Goal: Information Seeking & Learning: Learn about a topic

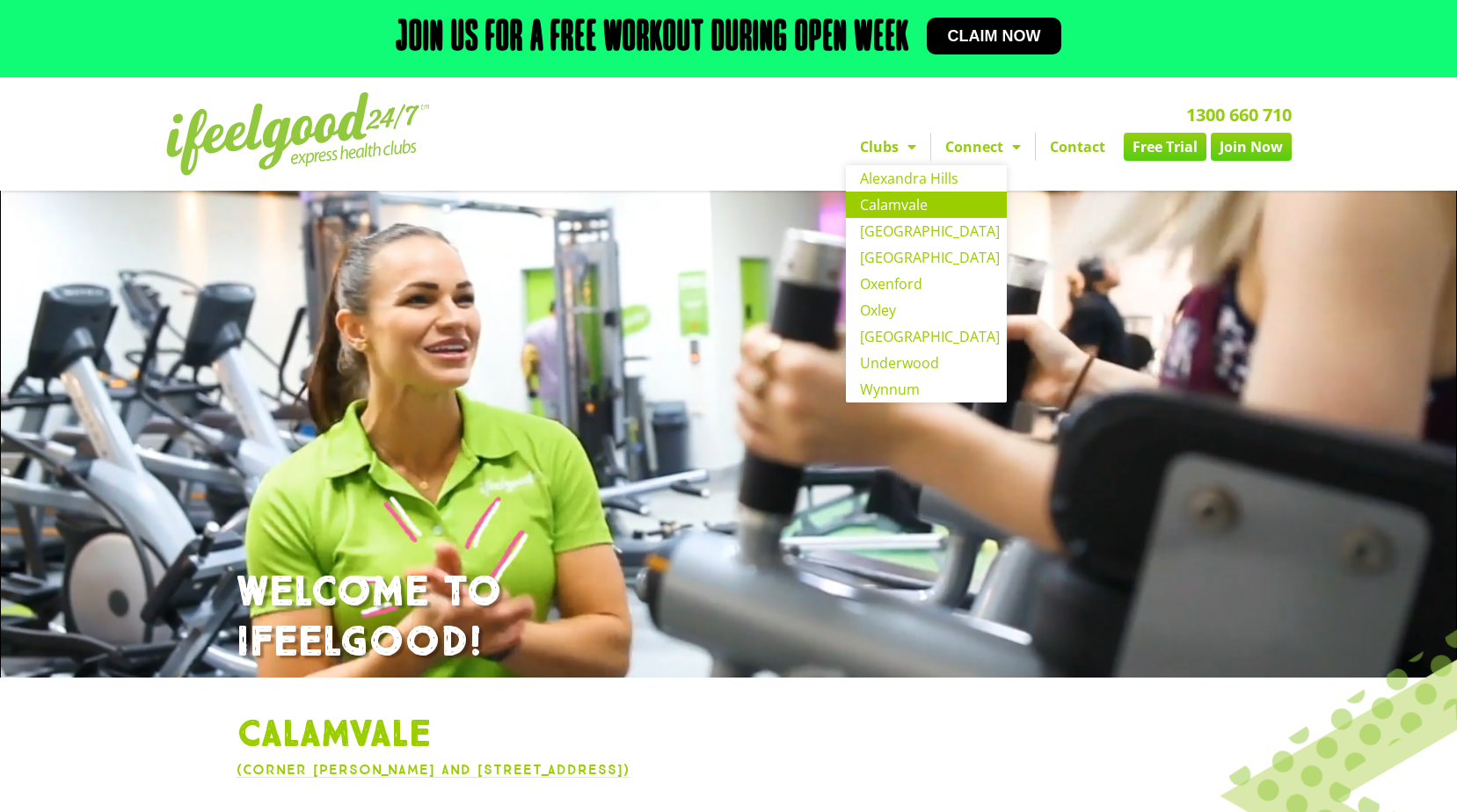
click at [786, 142] on nav "Clubs Alexandra Hills Calamvale Coopers Plains Middle Park Oxenford Oxley Park …" at bounding box center [929, 146] width 726 height 29
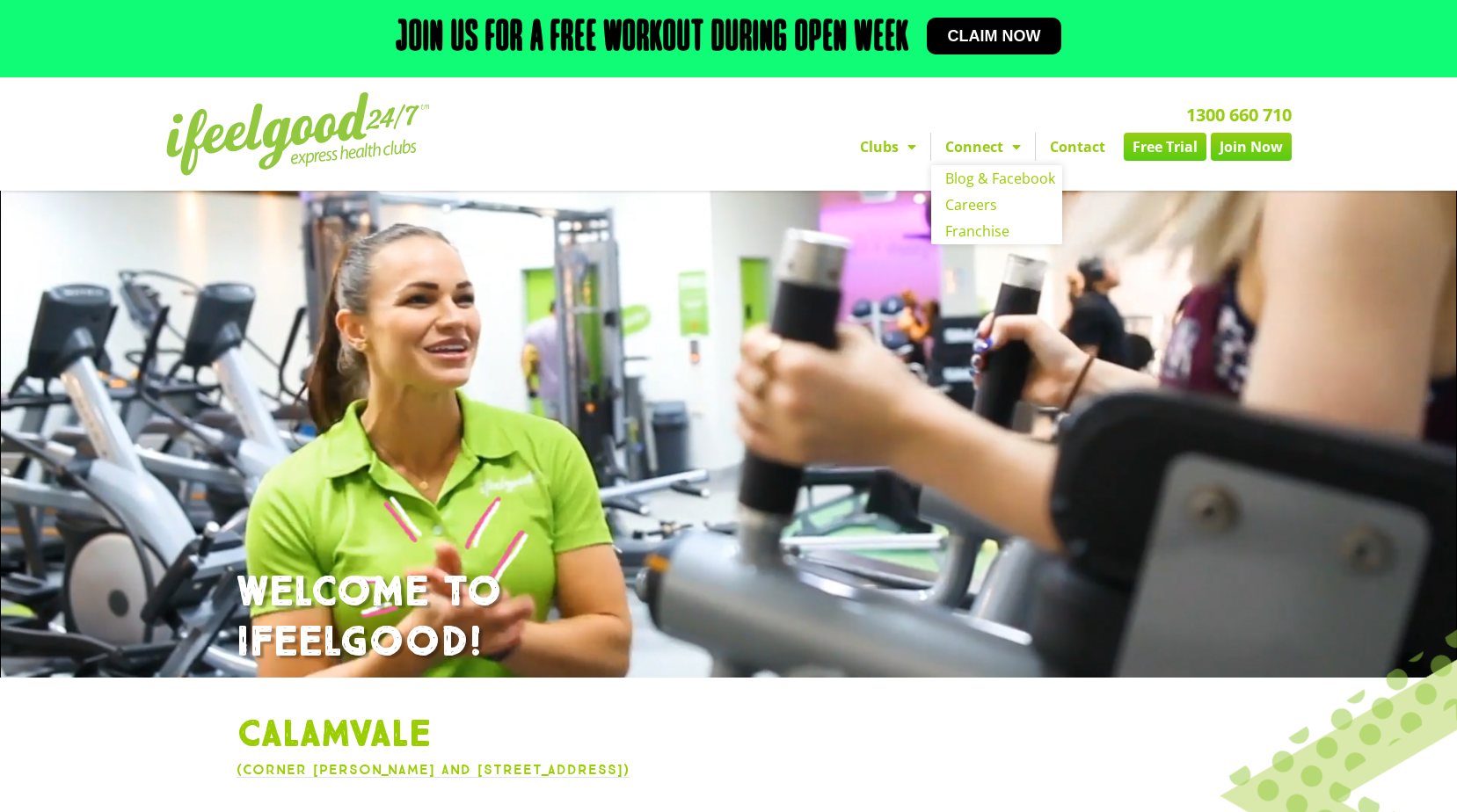
click at [1004, 150] on span "Menu" at bounding box center [1011, 146] width 17 height 31
click at [1000, 147] on link "Connect" at bounding box center [983, 146] width 104 height 29
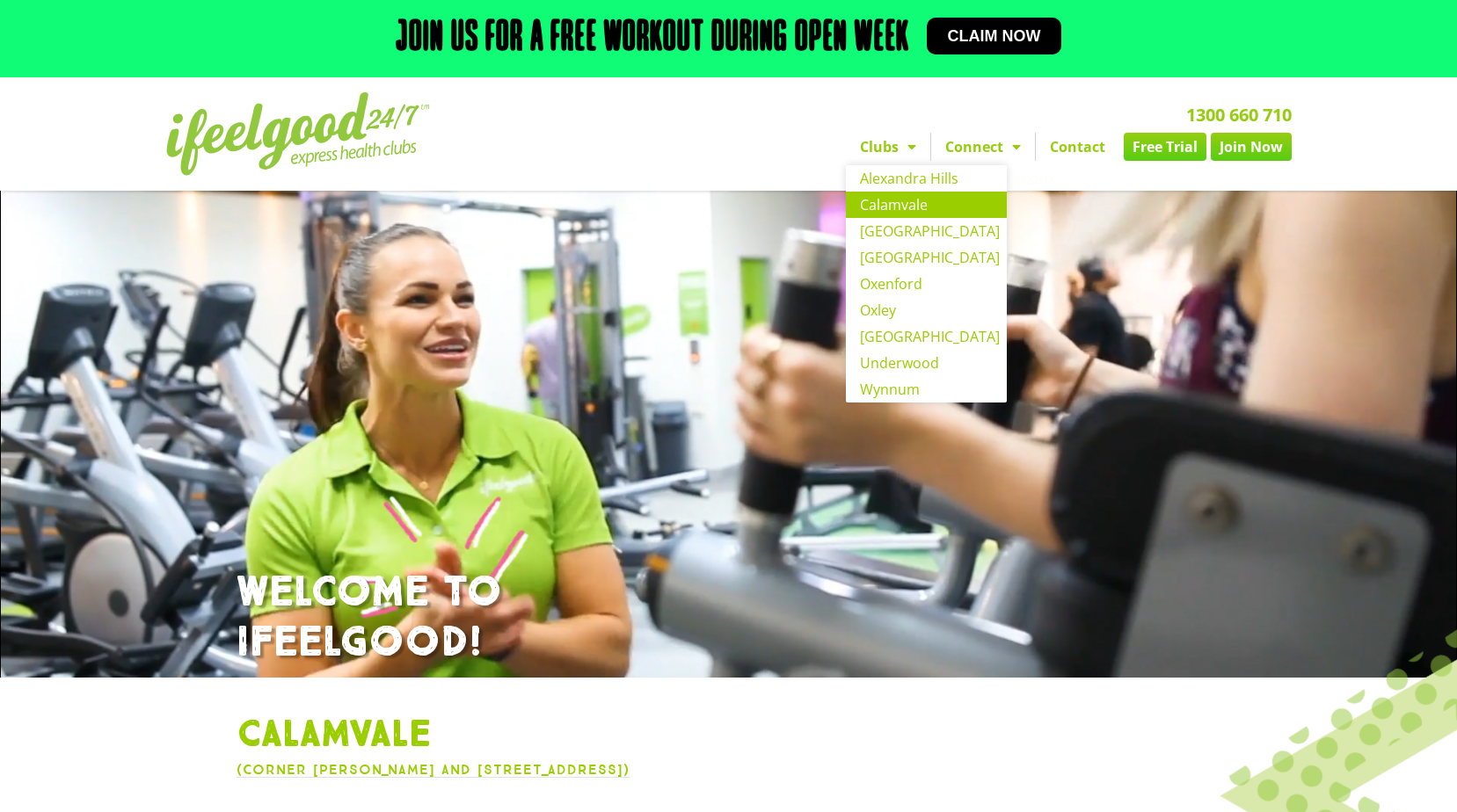
click at [875, 145] on link "Clubs" at bounding box center [888, 146] width 85 height 29
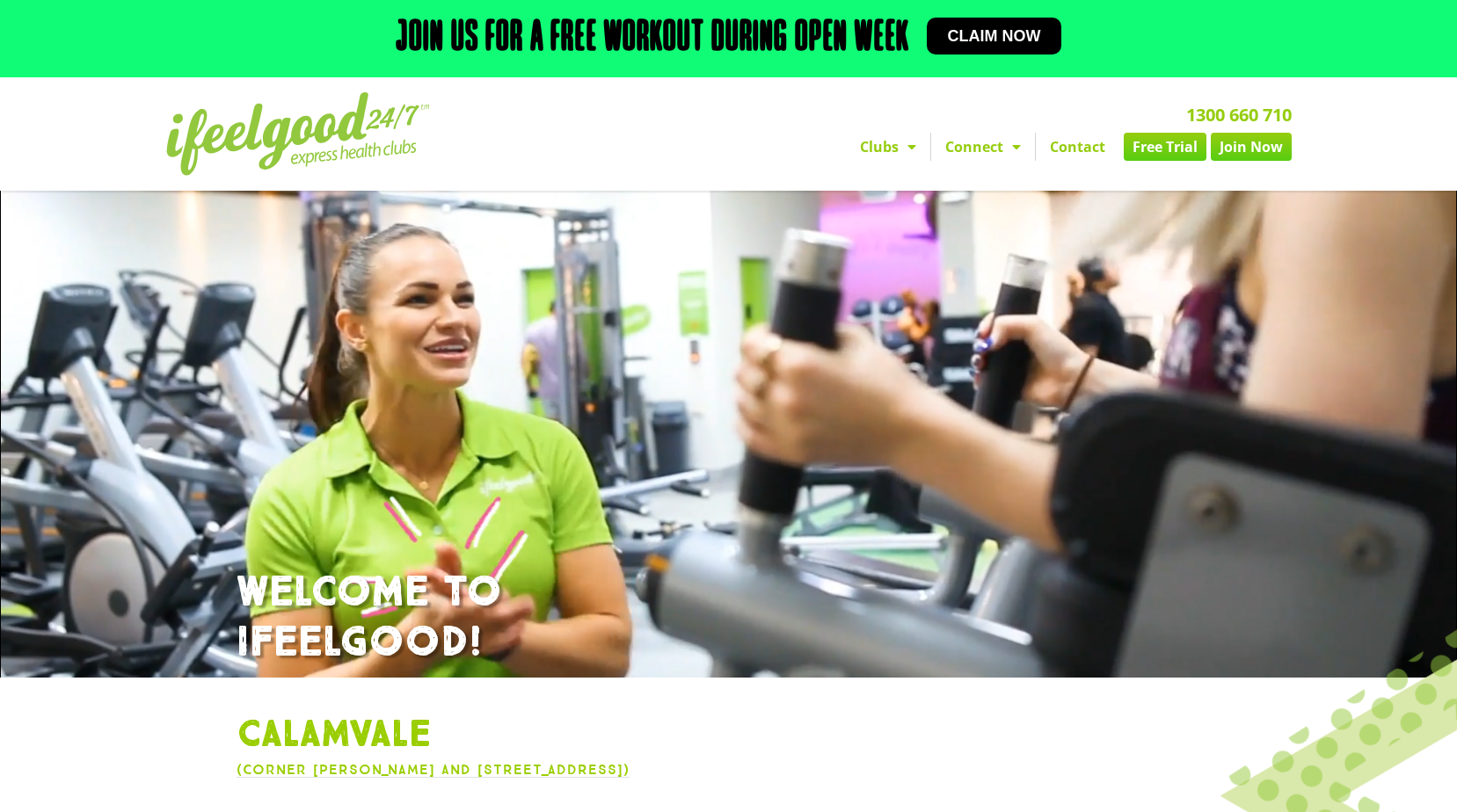
click at [875, 145] on link "Clubs" at bounding box center [888, 146] width 85 height 29
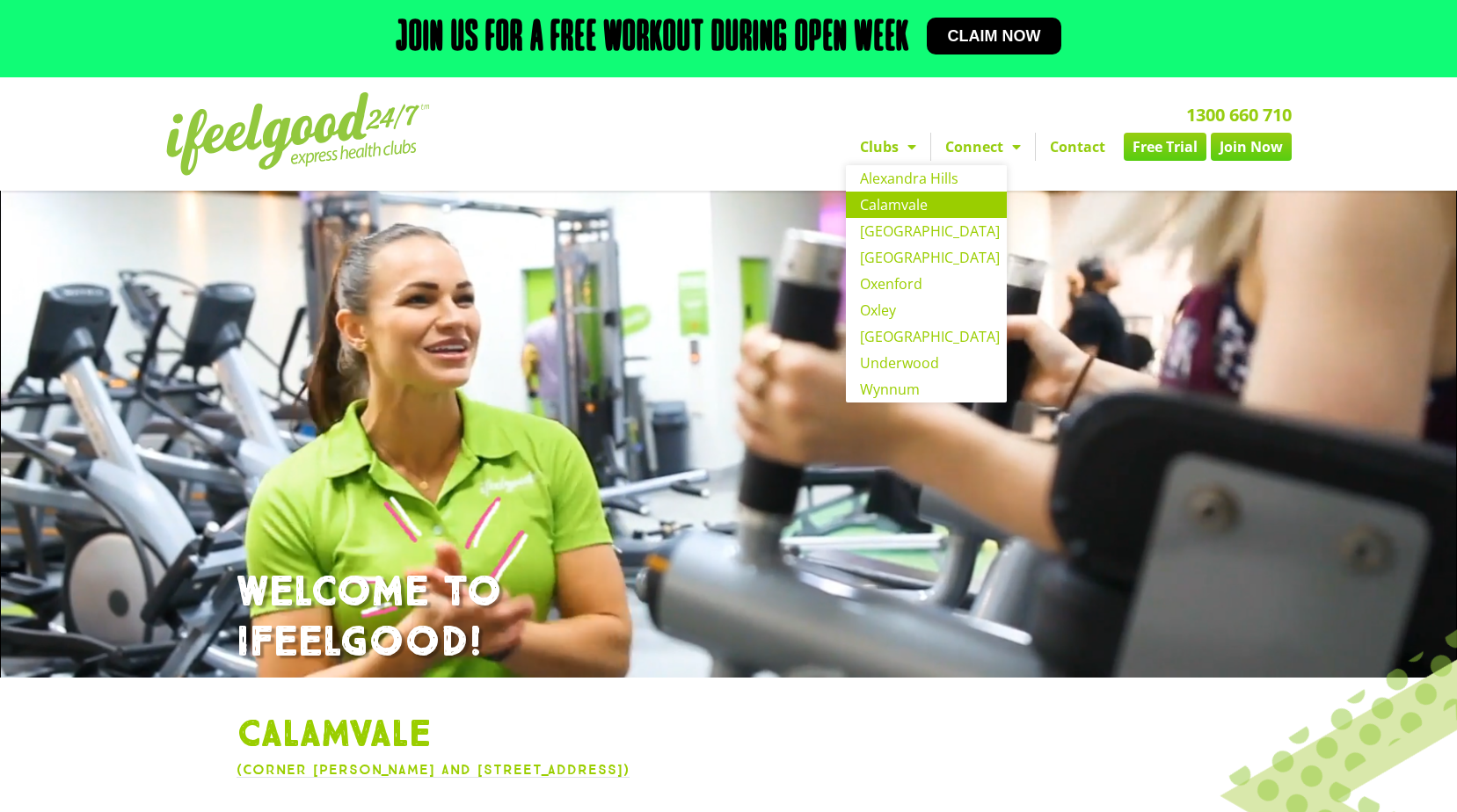
click at [896, 201] on link "Calamvale" at bounding box center [926, 204] width 161 height 27
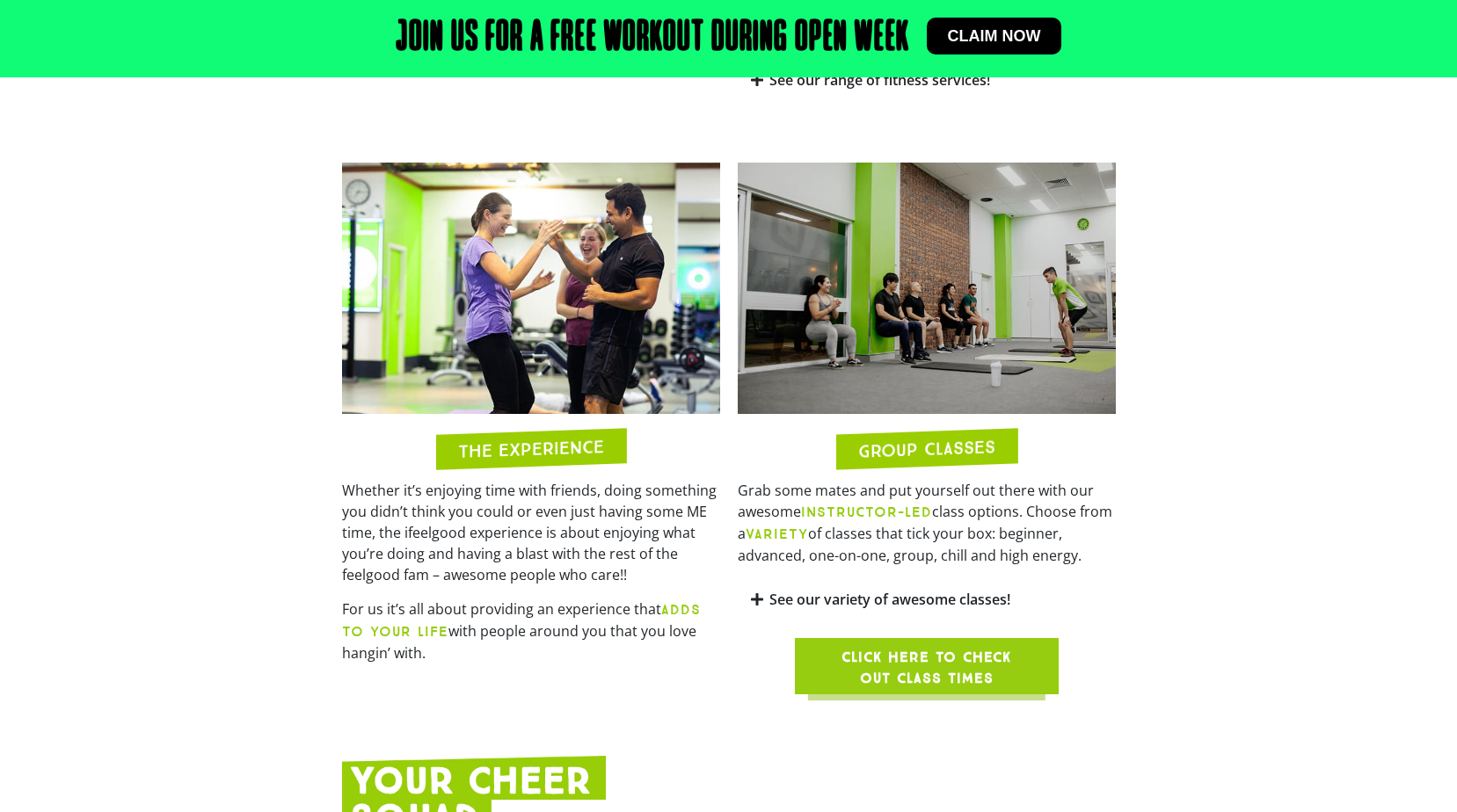
scroll to position [1406, 0]
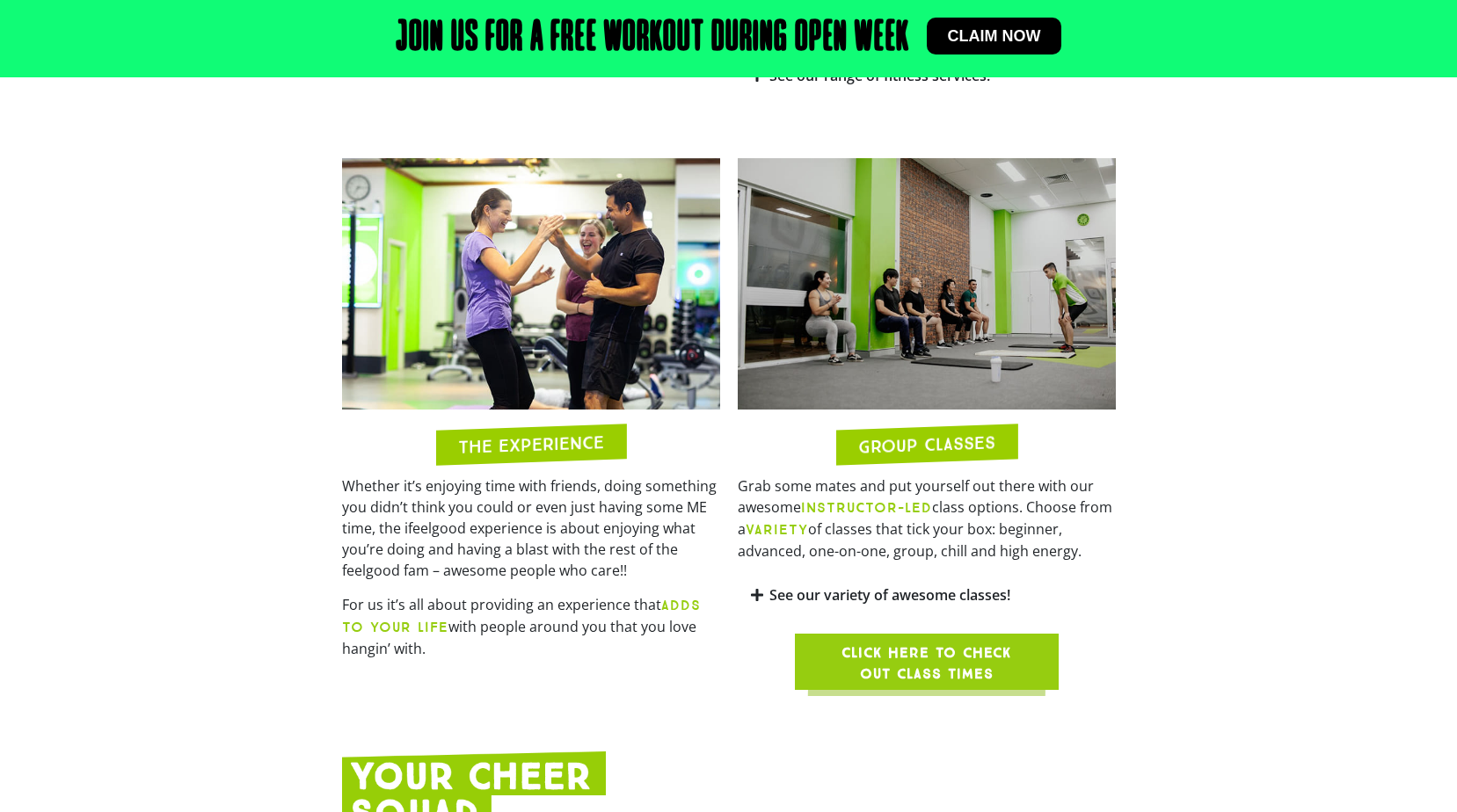
click at [973, 647] on span "Click here to check out class times" at bounding box center [927, 664] width 180 height 42
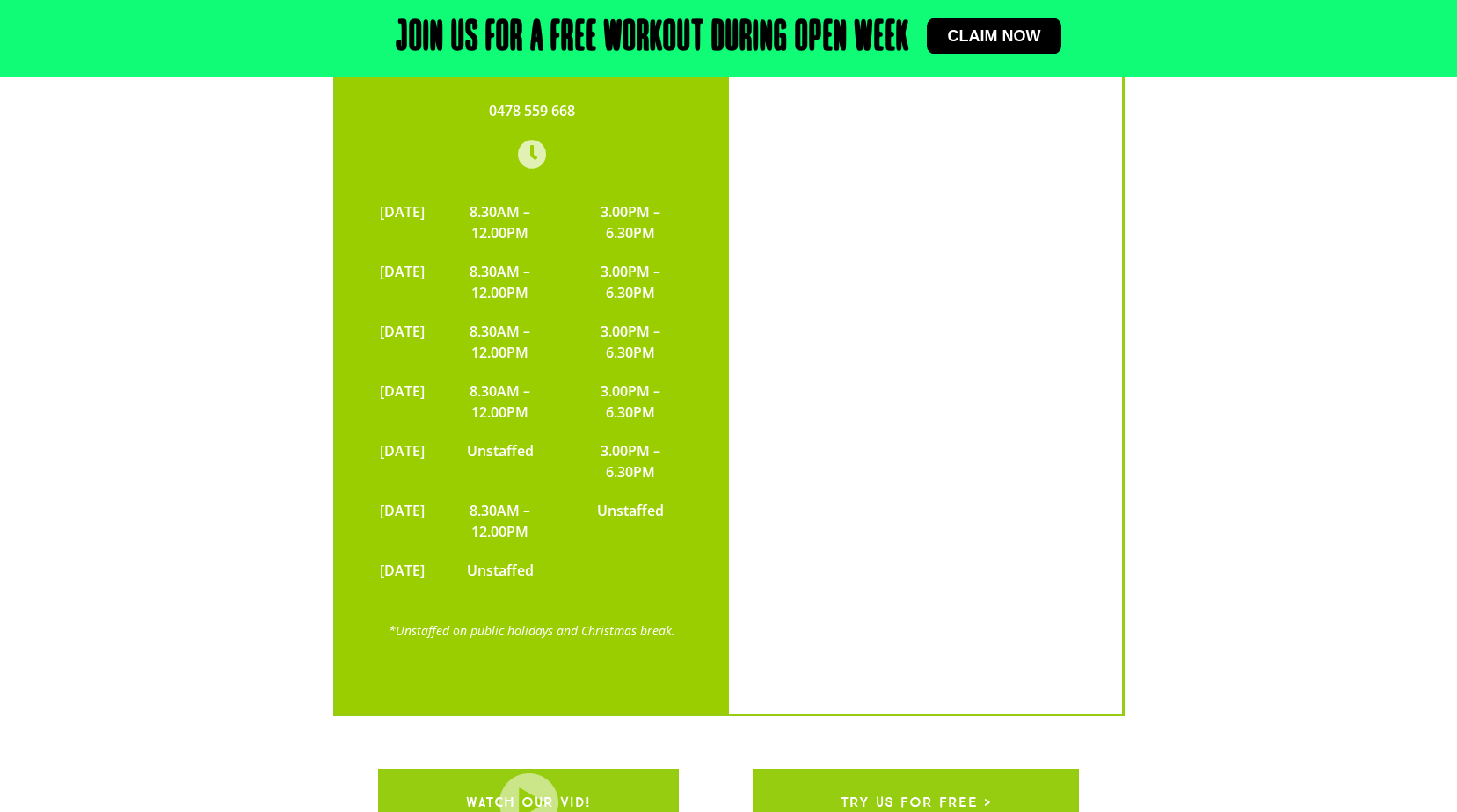
scroll to position [4570, 0]
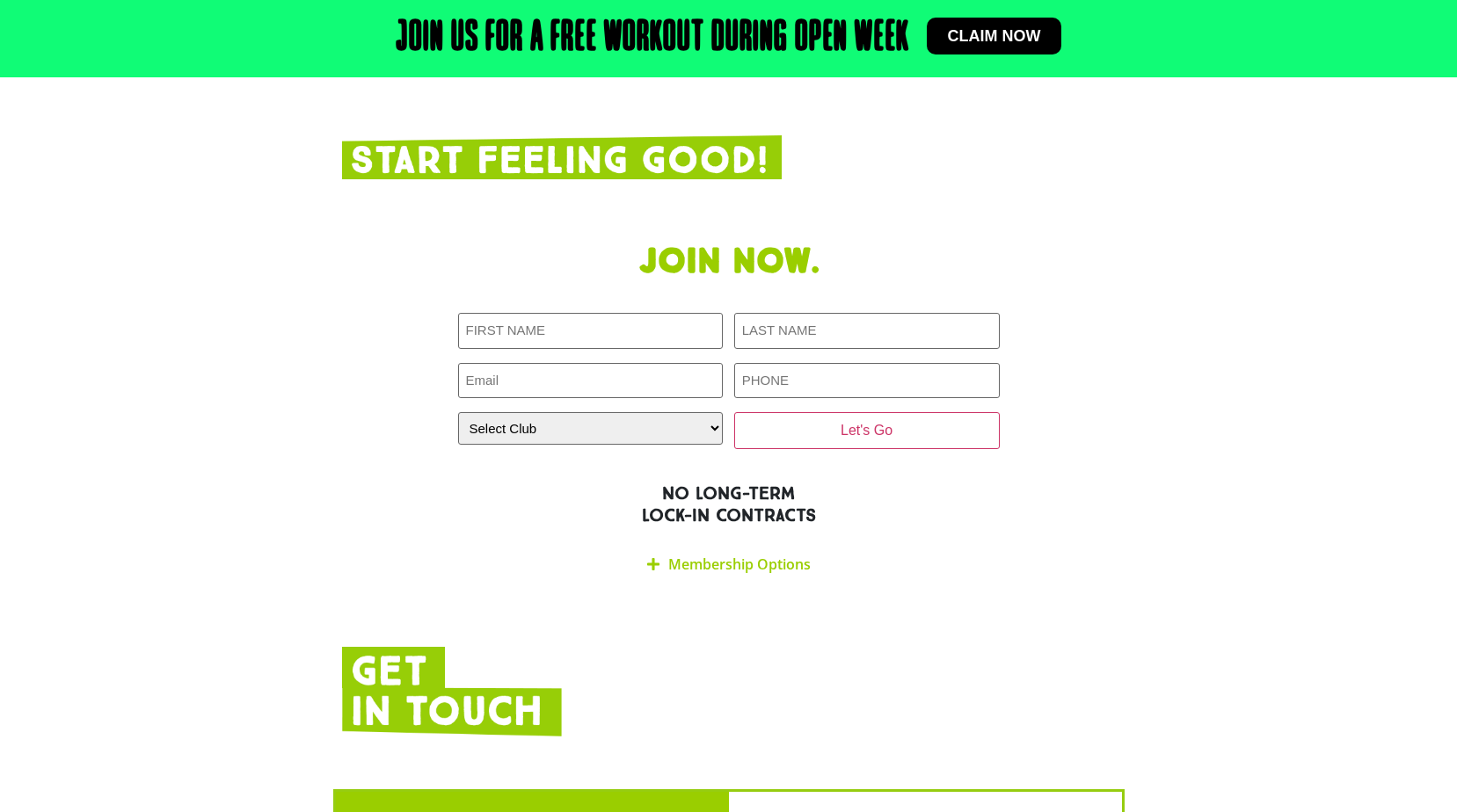
scroll to position [3516, 0]
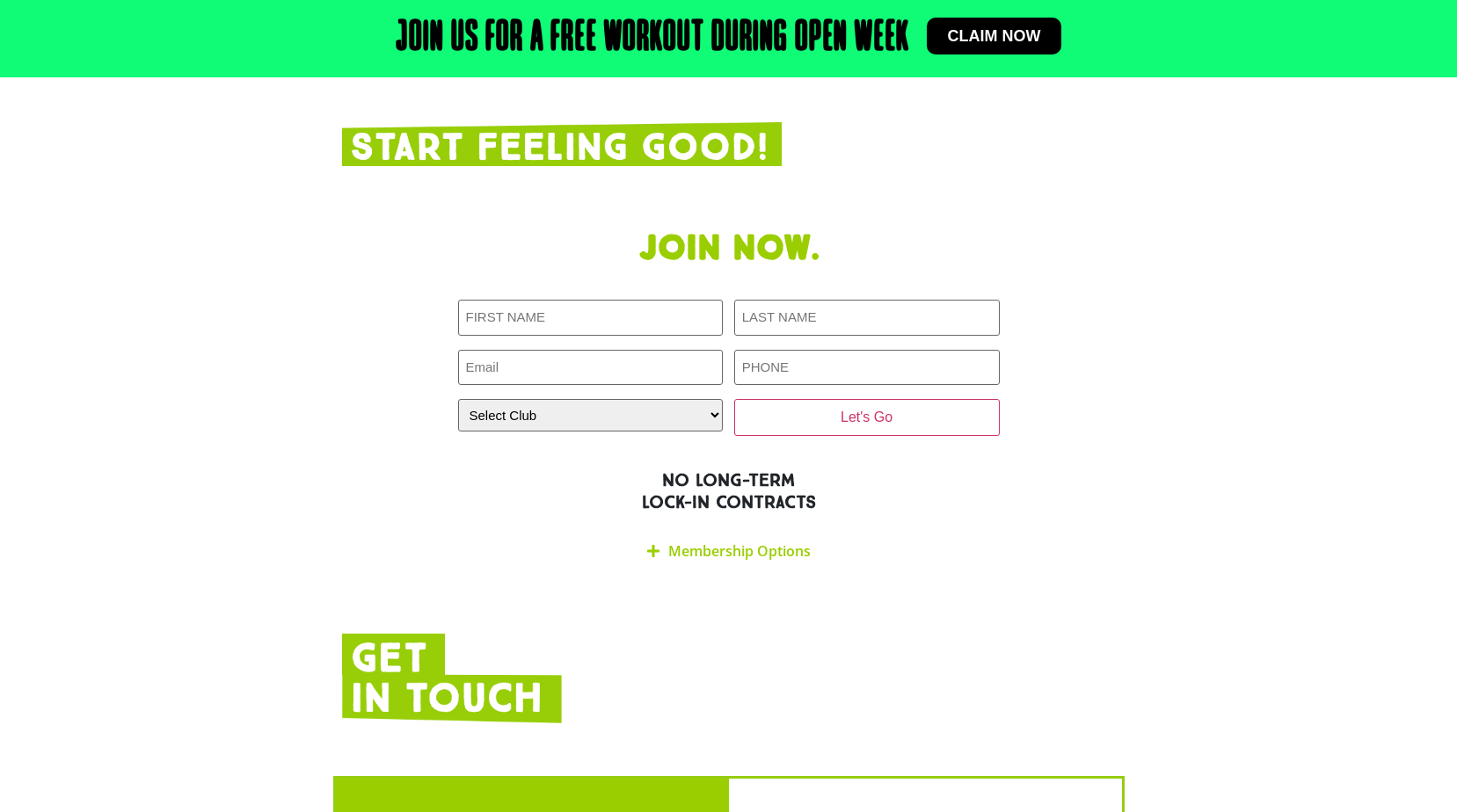
click at [764, 541] on link "Membership Options" at bounding box center [740, 551] width 143 height 19
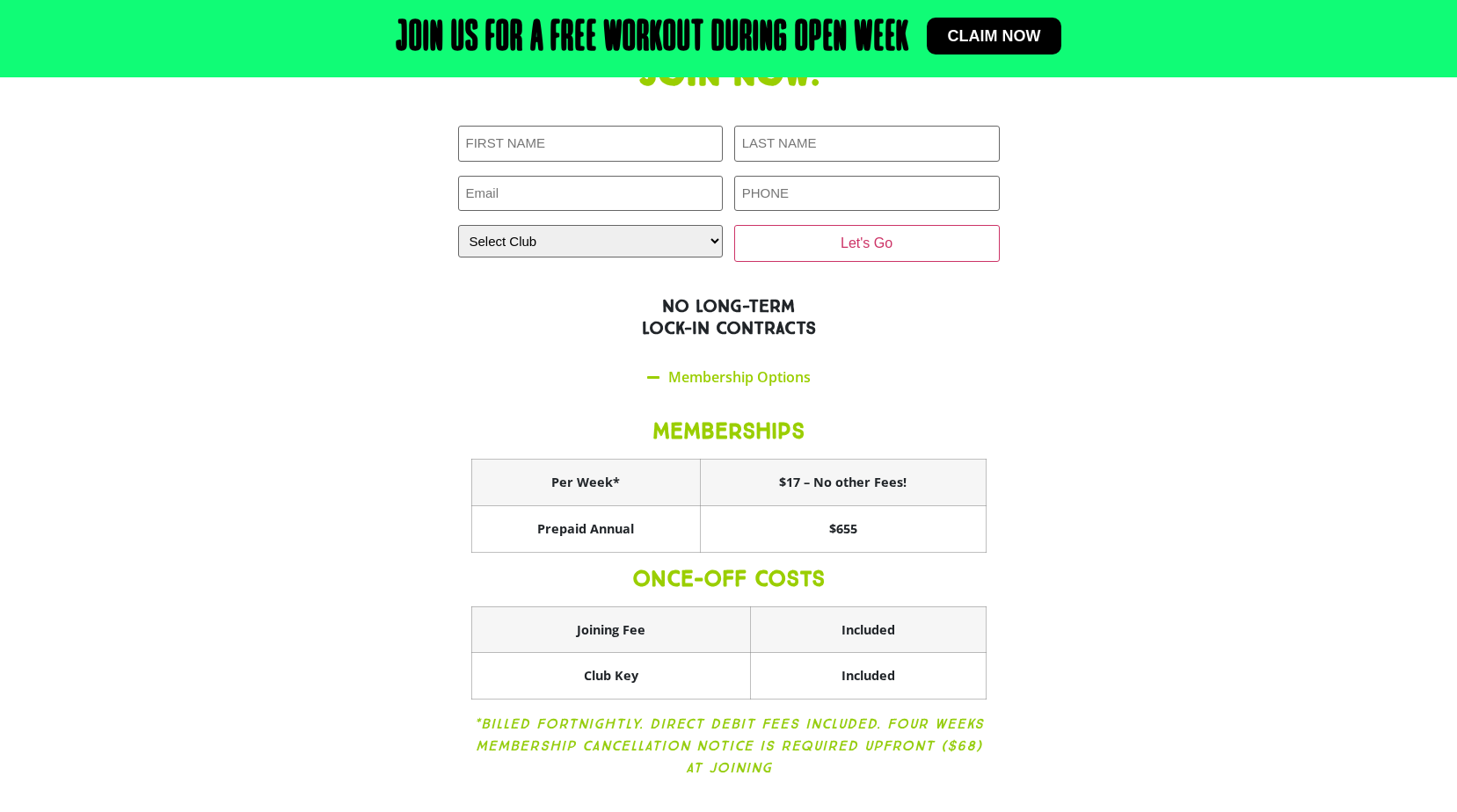
scroll to position [3692, 0]
click at [1125, 428] on section "Join now. First NAME (Required) LAST NAME (Required) Email (Required) PHONE (Re…" at bounding box center [728, 427] width 1457 height 768
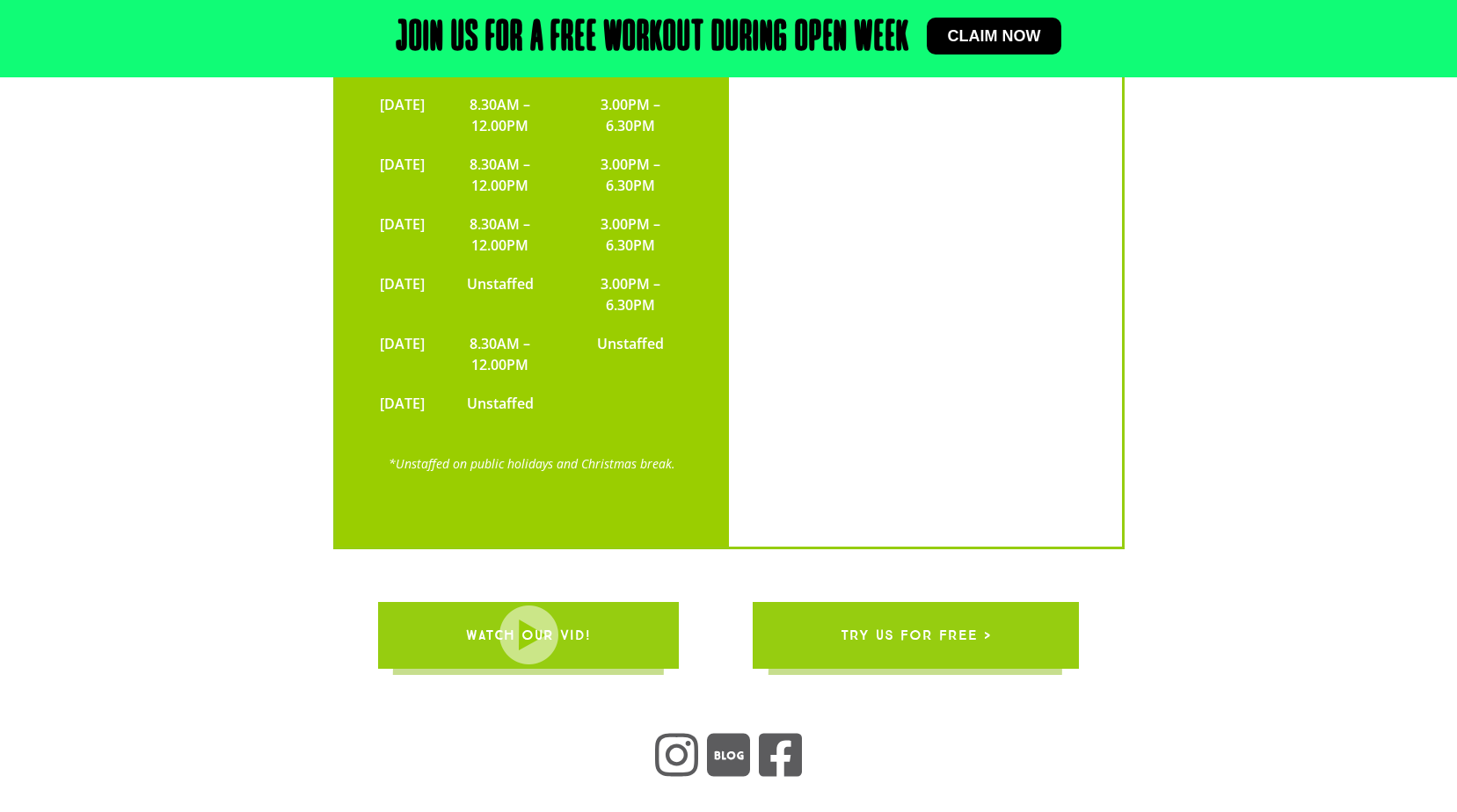
scroll to position [5185, 0]
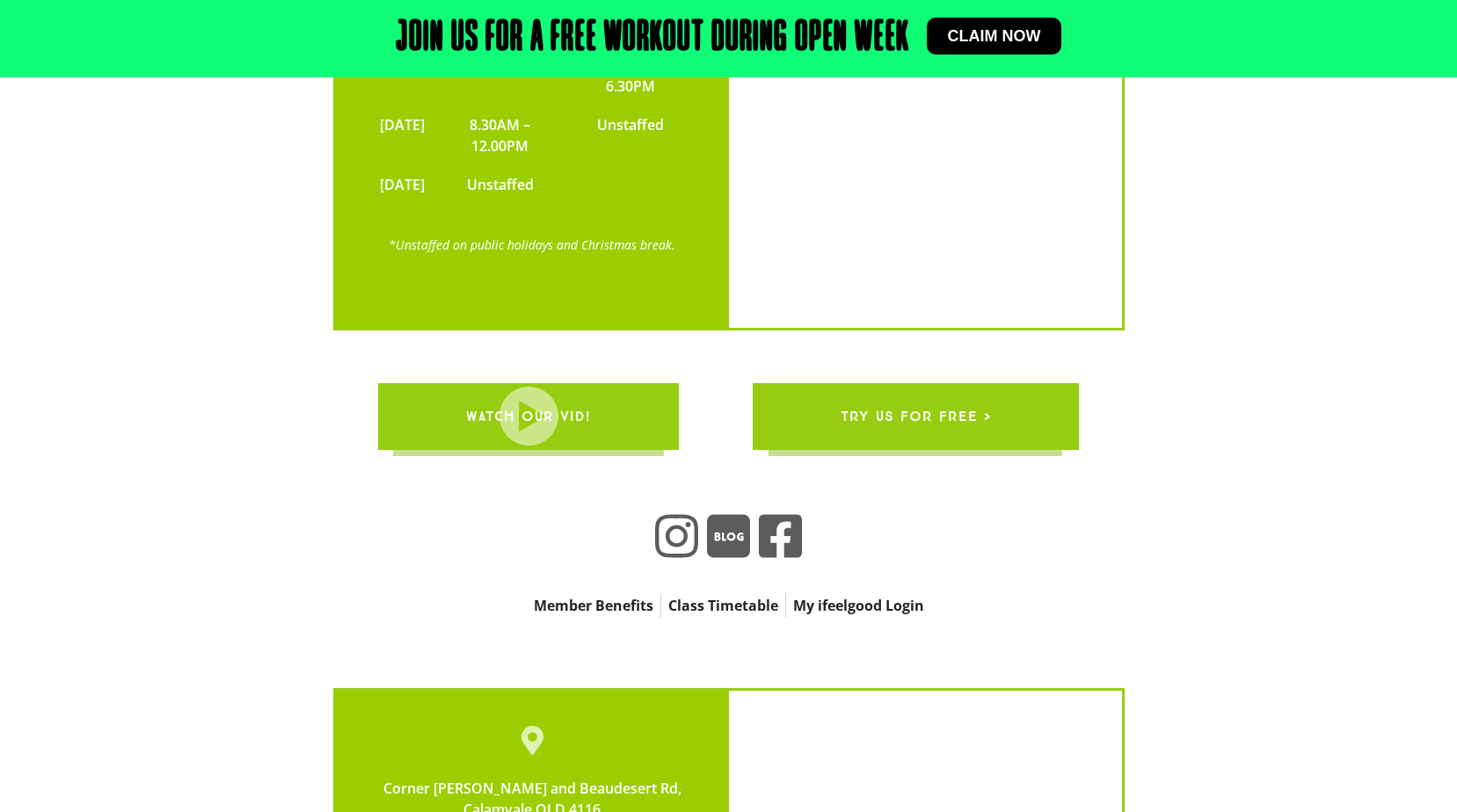
click at [685, 593] on link "Class Timetable" at bounding box center [723, 605] width 124 height 25
